Goal: Navigation & Orientation: Find specific page/section

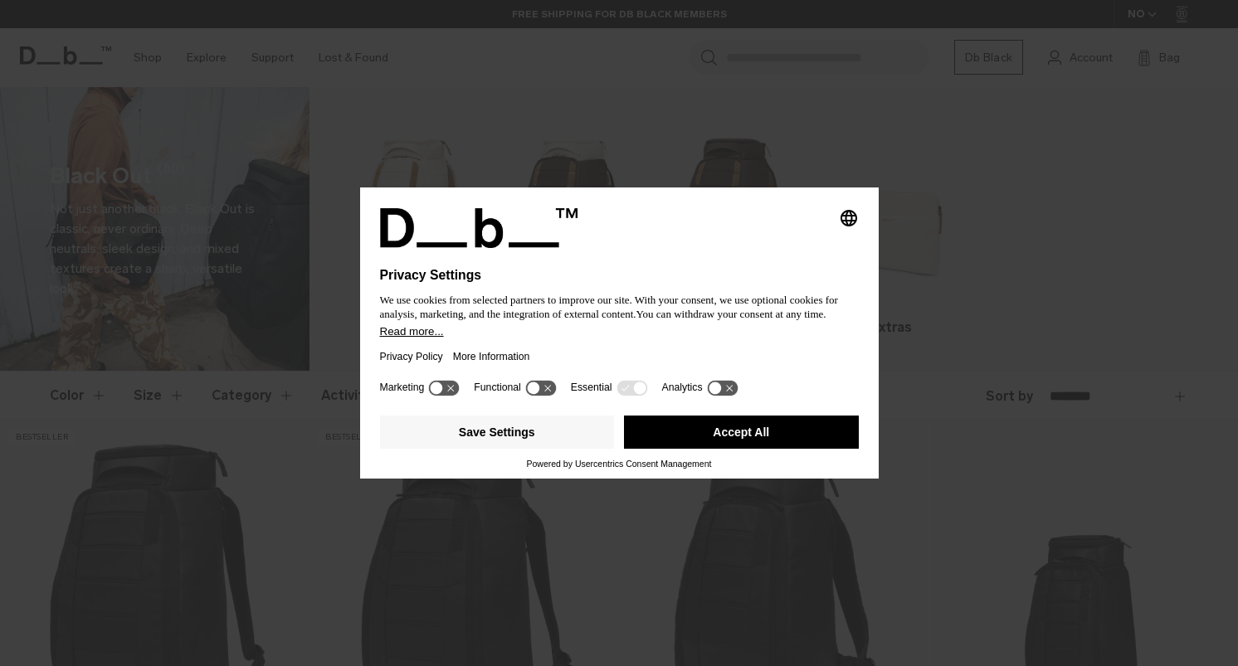
click at [841, 212] on icon "Select language" at bounding box center [849, 218] width 20 height 20
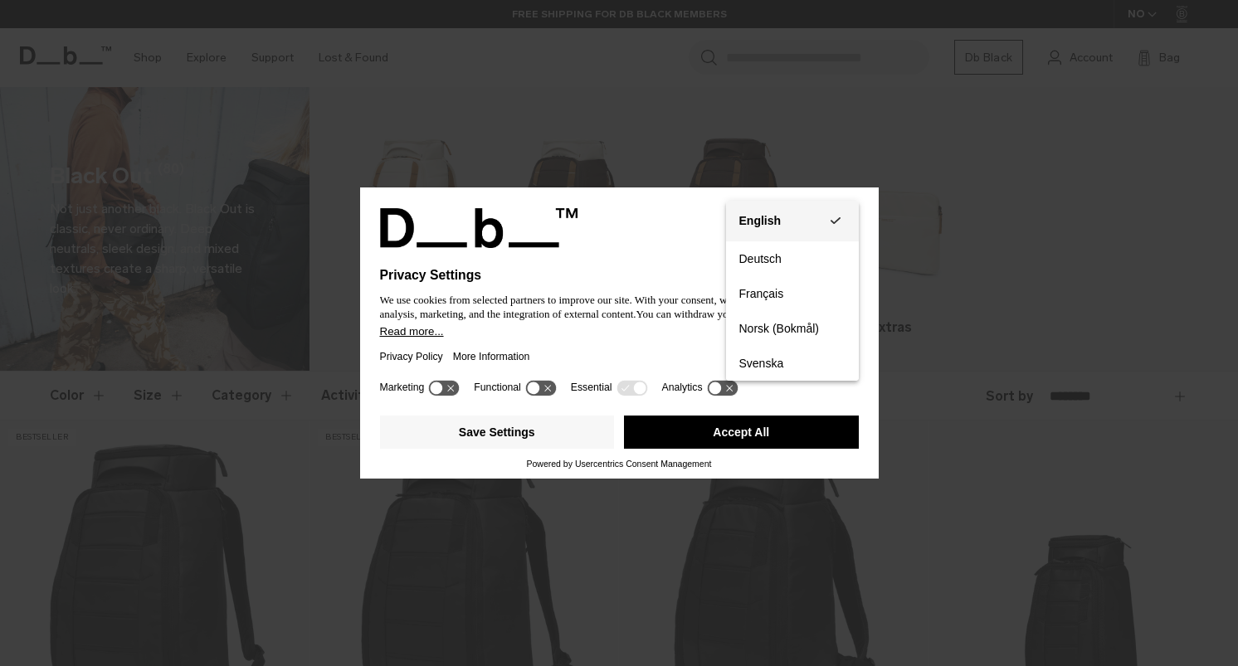
click at [758, 227] on div "English" at bounding box center [760, 220] width 42 height 15
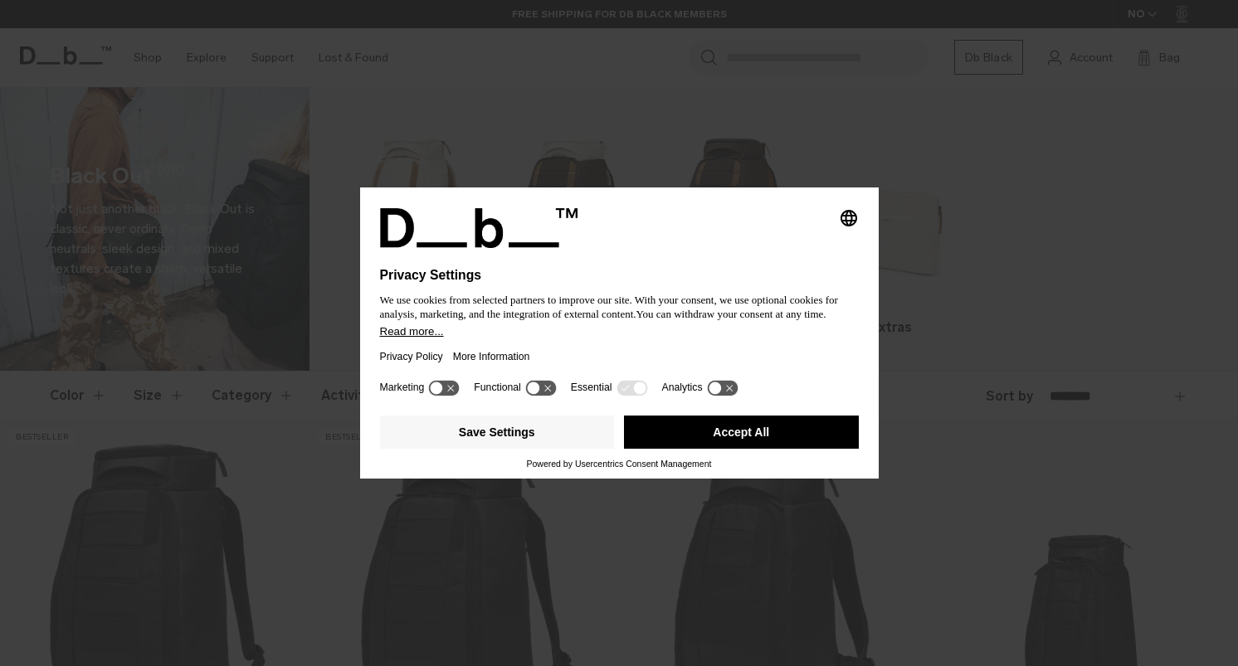
click at [424, 20] on div "Selecting an option will immediately change the language Privacy Settings We us…" at bounding box center [619, 333] width 1238 height 666
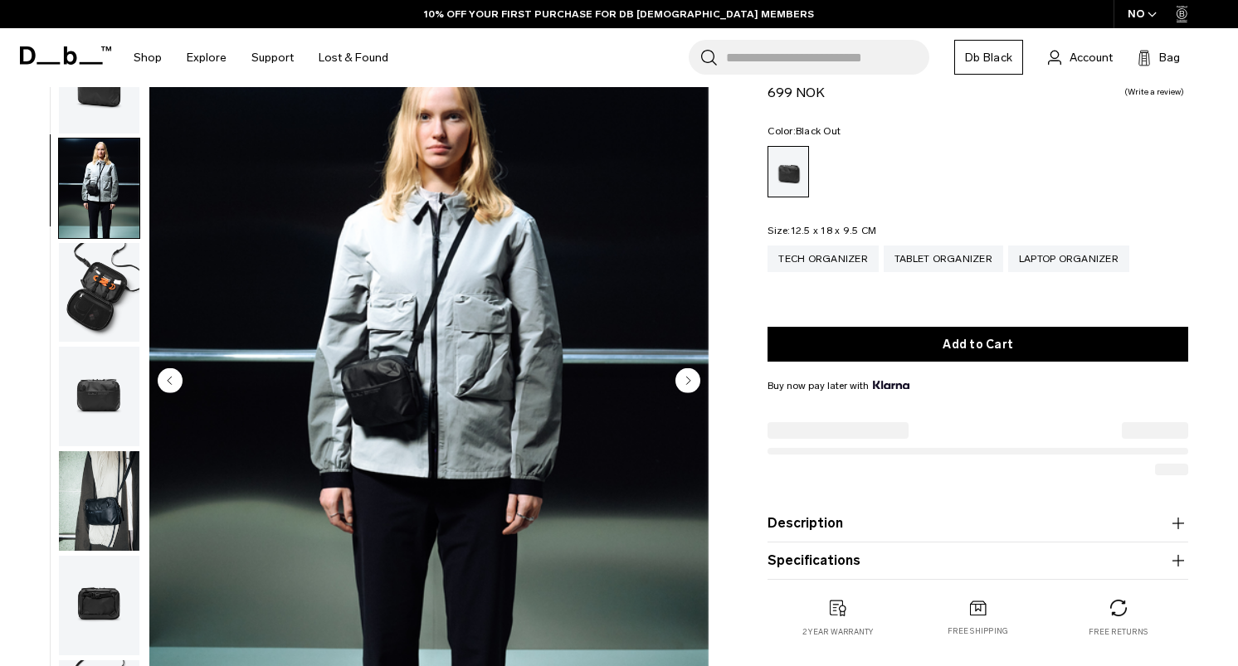
scroll to position [28, 0]
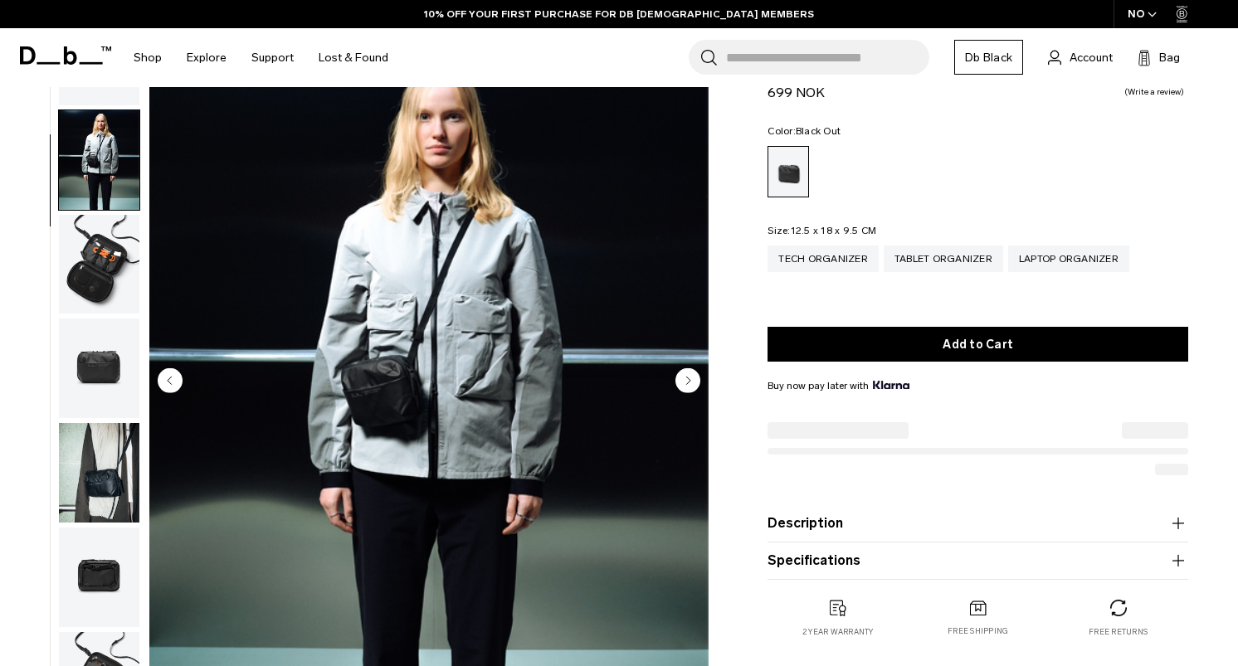
click at [107, 248] on img "button" at bounding box center [99, 265] width 80 height 100
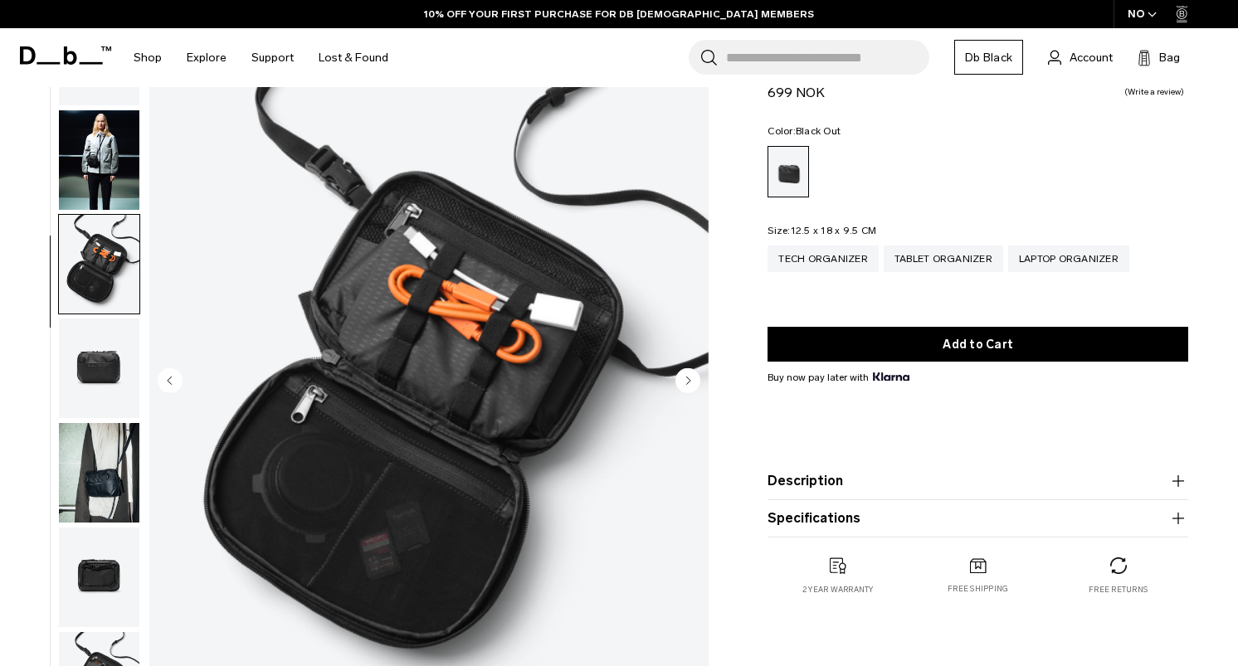
click at [92, 358] on img "button" at bounding box center [99, 369] width 80 height 100
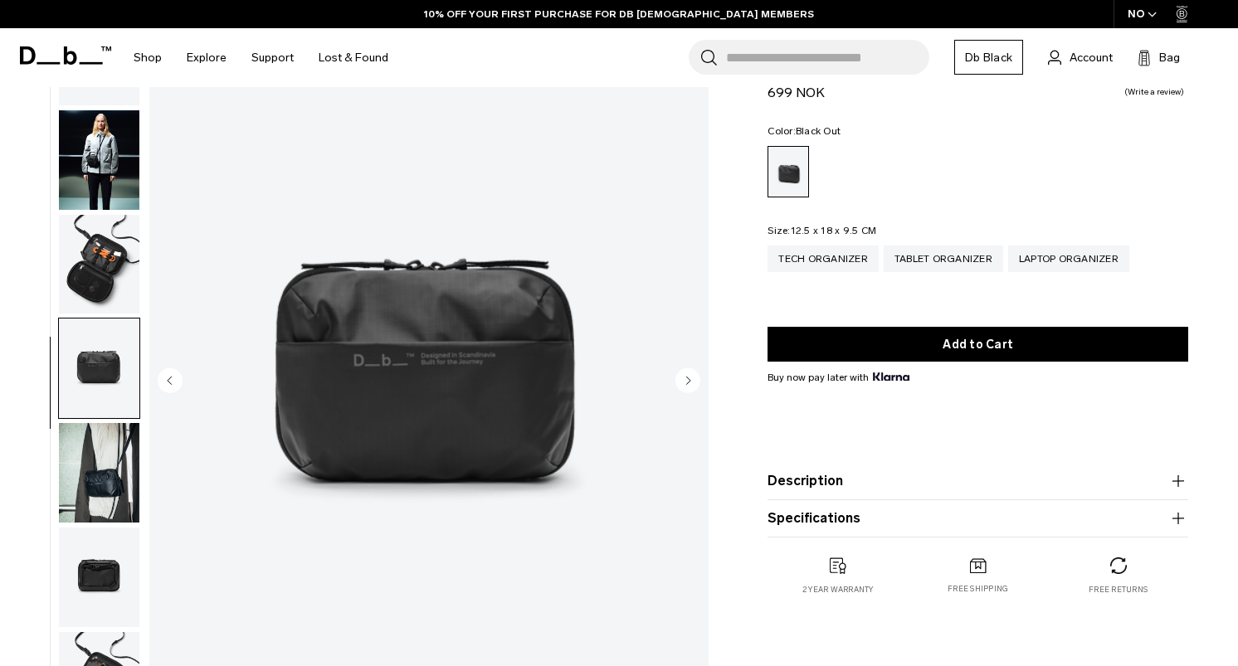
click at [90, 427] on img "button" at bounding box center [99, 473] width 80 height 100
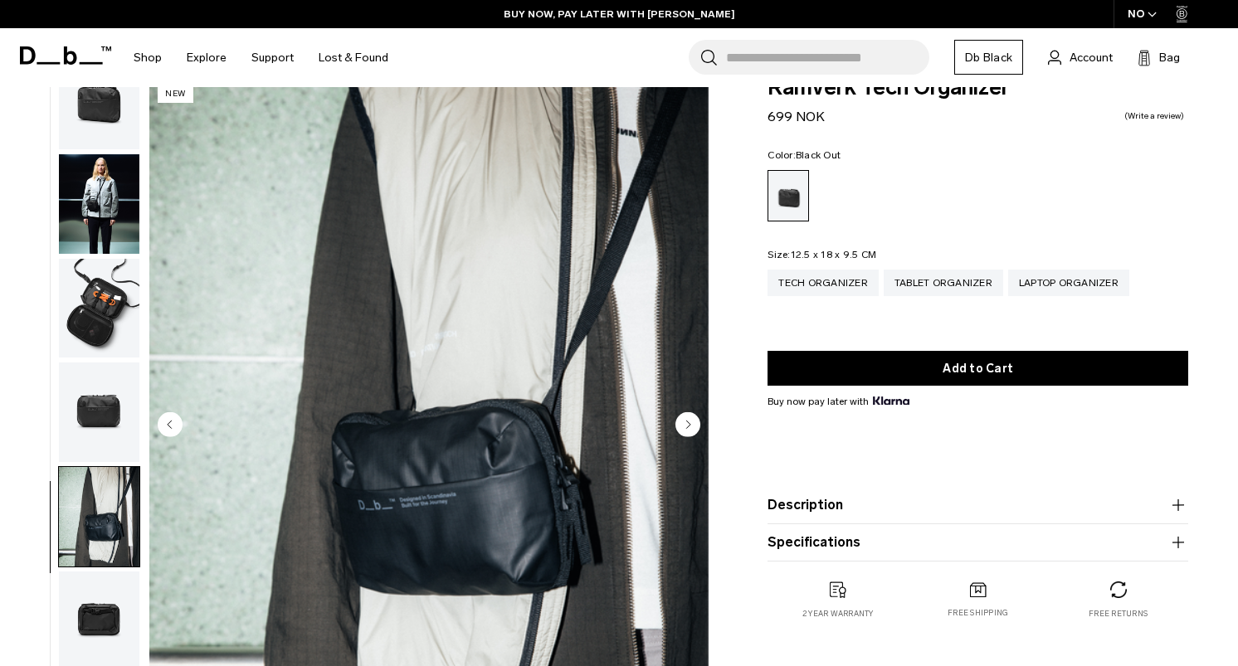
scroll to position [0, 0]
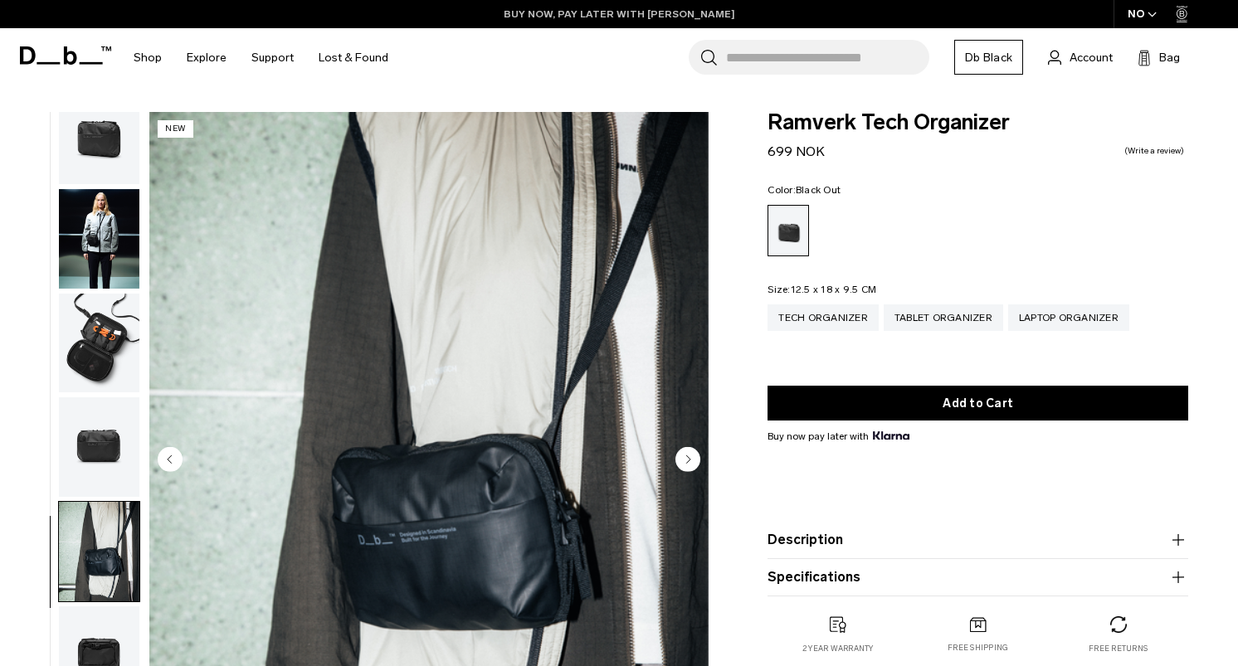
click at [655, 12] on link "BUY NOW, PAY LATER WITH [PERSON_NAME]" at bounding box center [620, 14] width 232 height 15
click at [1146, 7] on div "NO" at bounding box center [1143, 14] width 58 height 28
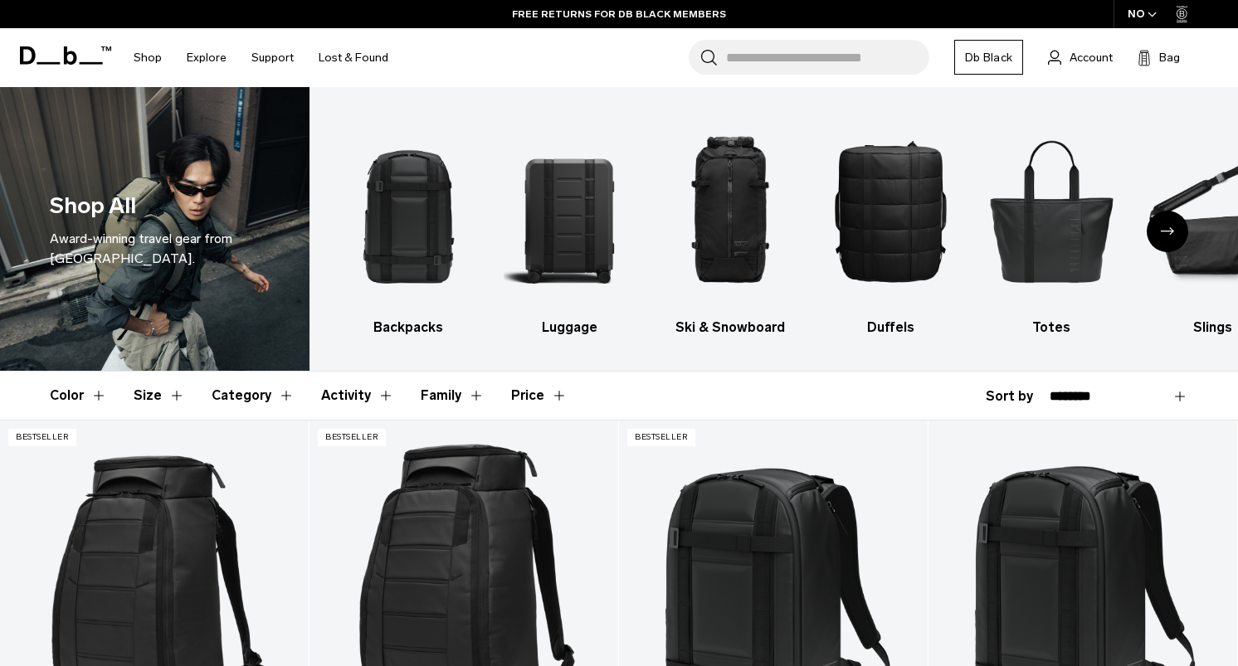
click at [1143, 7] on div "NO" at bounding box center [1143, 14] width 58 height 28
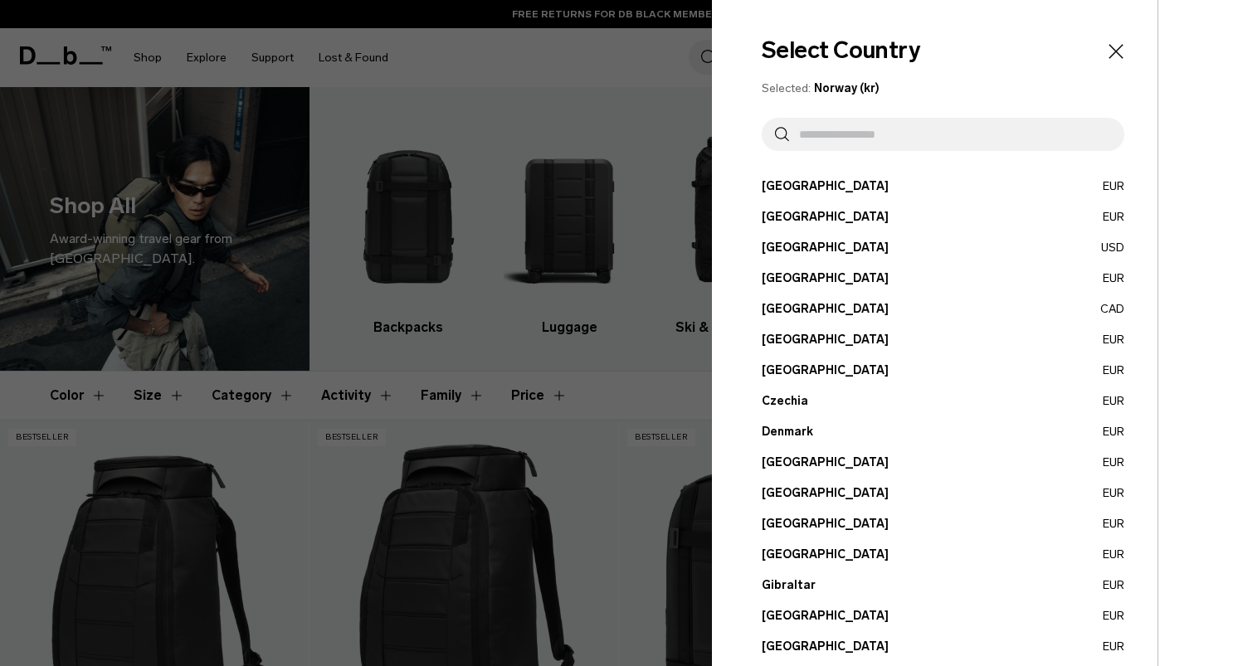
click at [836, 136] on input "text" at bounding box center [950, 134] width 322 height 33
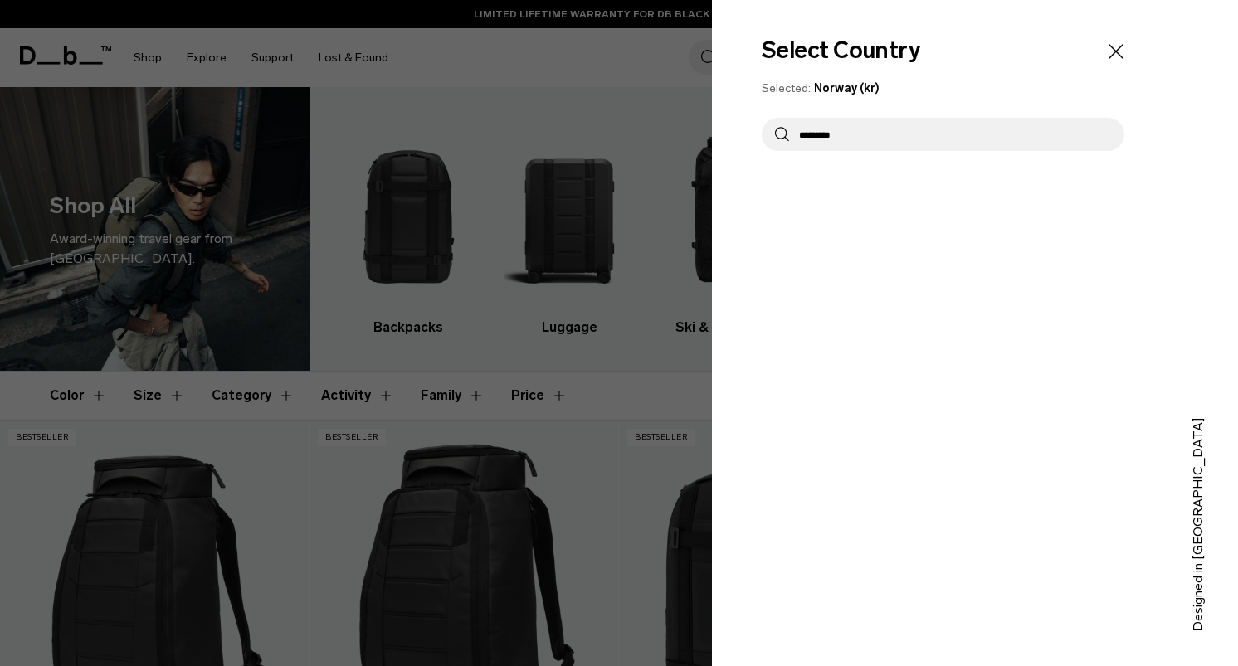
type input "*********"
click at [1109, 47] on icon "Close" at bounding box center [1115, 51] width 23 height 23
